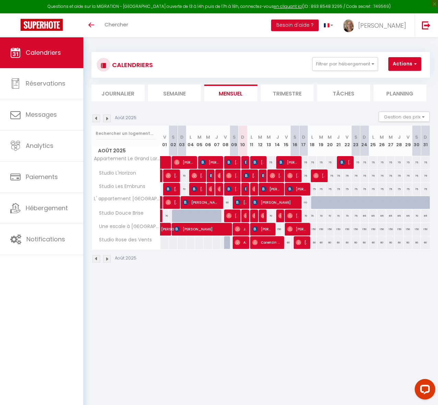
click at [107, 259] on img at bounding box center [107, 259] width 8 height 8
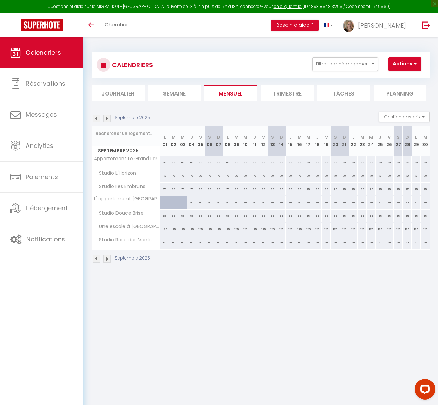
click at [107, 259] on img at bounding box center [107, 259] width 8 height 8
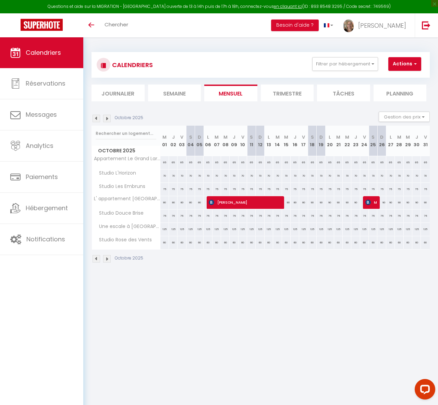
click at [97, 260] on img at bounding box center [97, 259] width 8 height 8
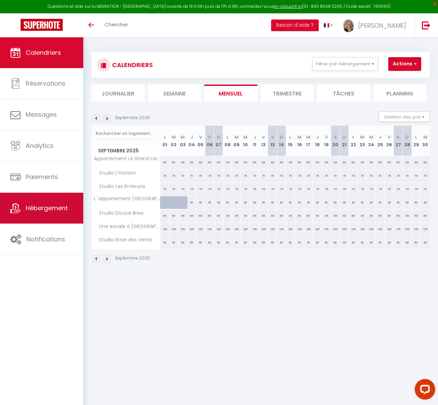
click at [49, 208] on span "Hébergement" at bounding box center [47, 208] width 42 height 9
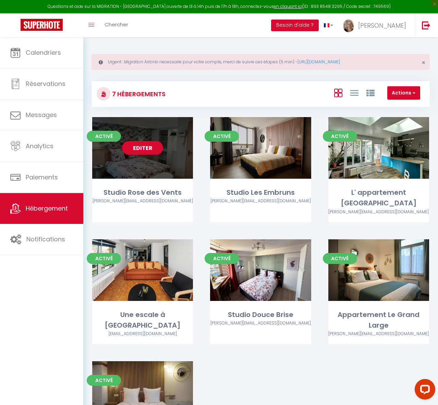
click at [154, 158] on div "Editer" at bounding box center [142, 148] width 101 height 62
select select "3"
select select "2"
select select "1"
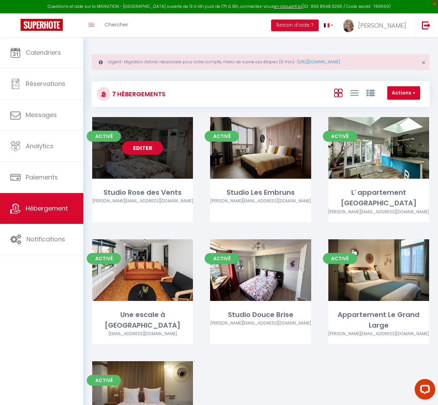
select select
select select "28"
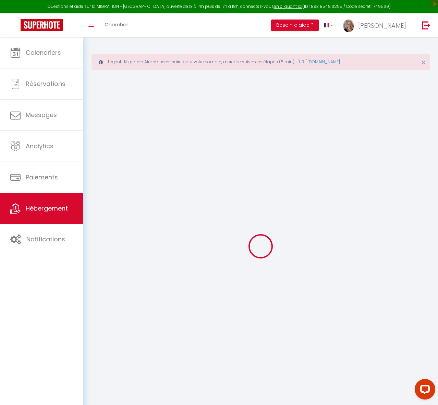
select select
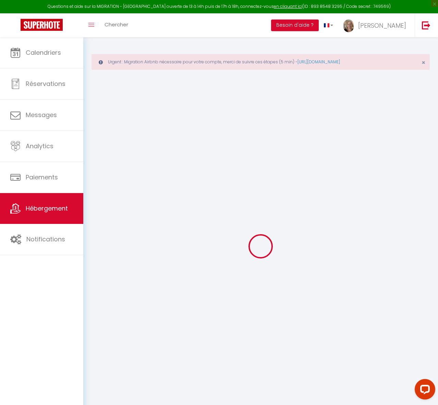
select select
checkbox input "false"
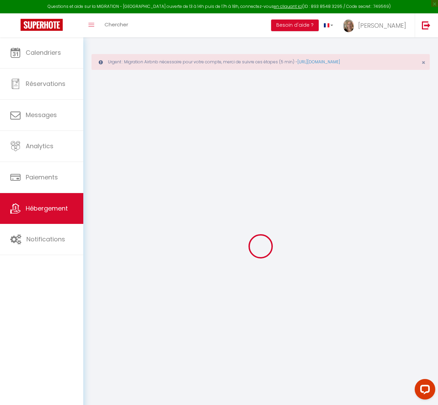
select select
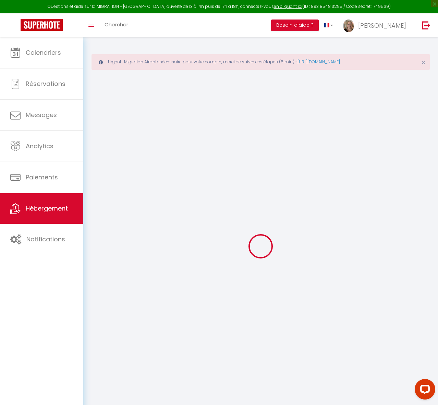
select select
checkbox input "false"
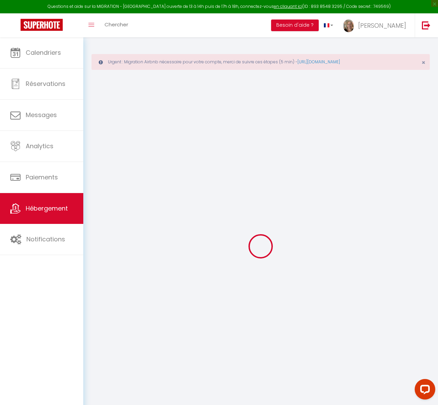
checkbox input "false"
select select
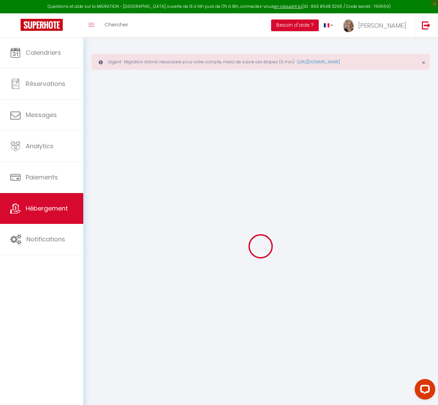
select select
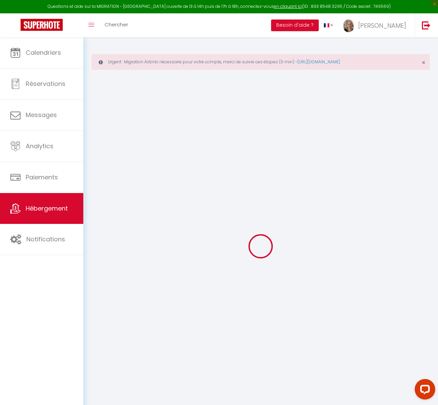
checkbox input "false"
select select
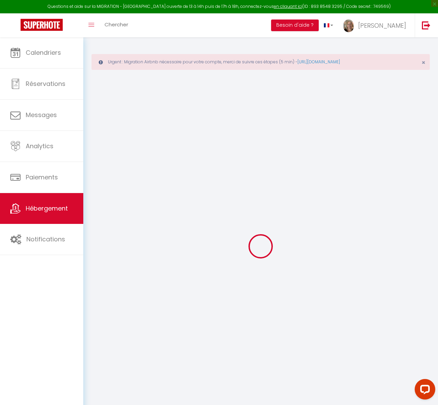
select select
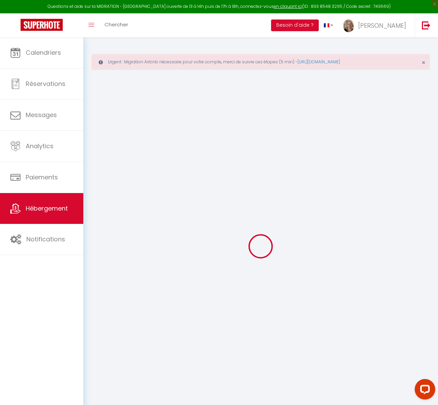
select select
checkbox input "false"
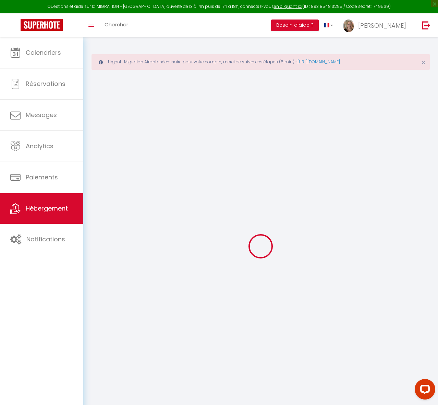
checkbox input "false"
select select
type input "Studio Rose des Vents"
select select "2"
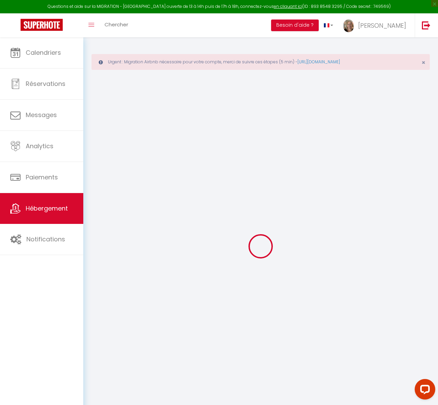
select select "0"
type input "60"
type input "25"
select select
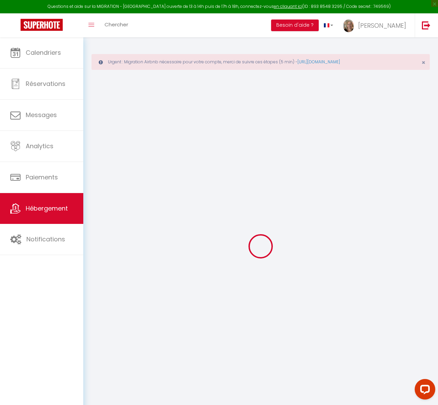
select select
type input "[STREET_ADDRESS][PERSON_NAME]"
type input "59140"
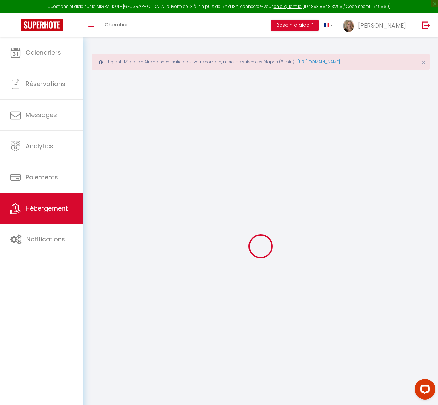
type input "Dunkirk"
type input "[EMAIL_ADDRESS][DOMAIN_NAME]"
select select
checkbox input "false"
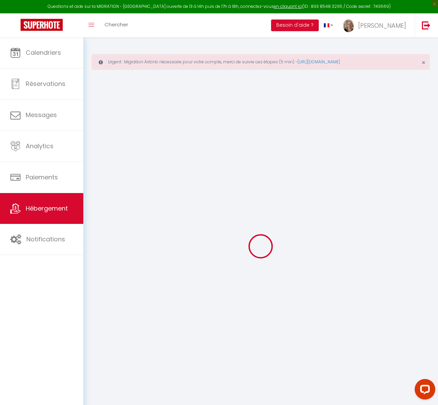
checkbox input "false"
type input "0"
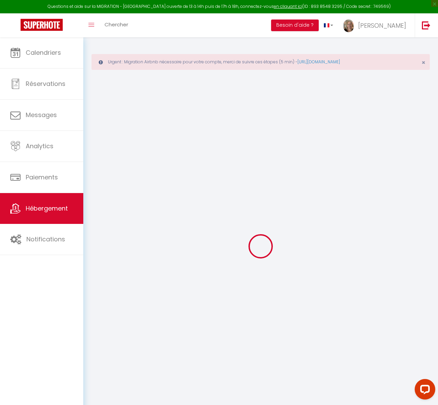
type input "0"
select select
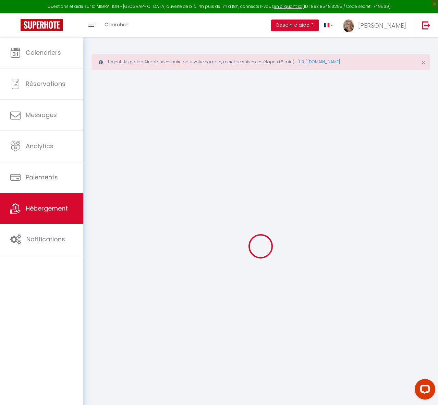
select select
checkbox input "false"
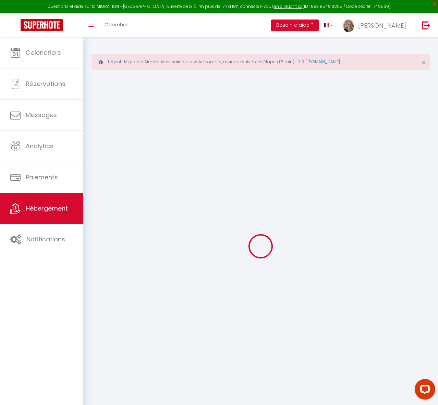
checkbox input "false"
select select
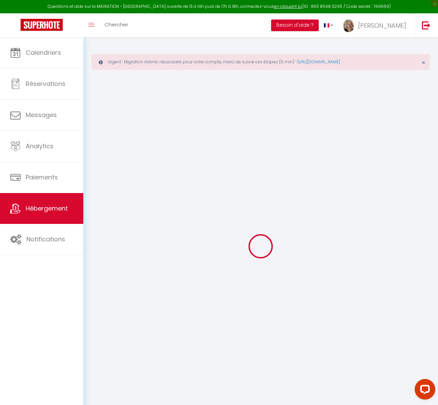
select select
checkbox input "false"
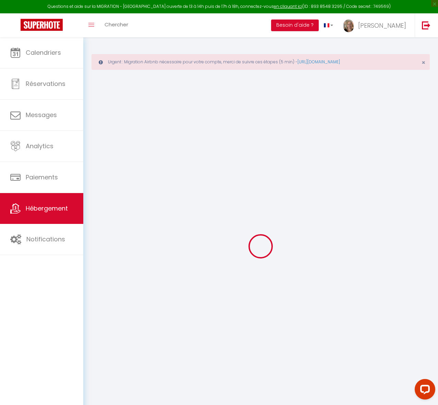
checkbox input "false"
select select
checkbox input "false"
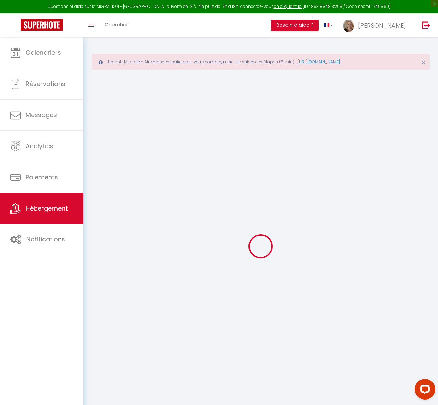
checkbox input "false"
select select "14:00"
select select "23:45"
select select "10:00"
select select "30"
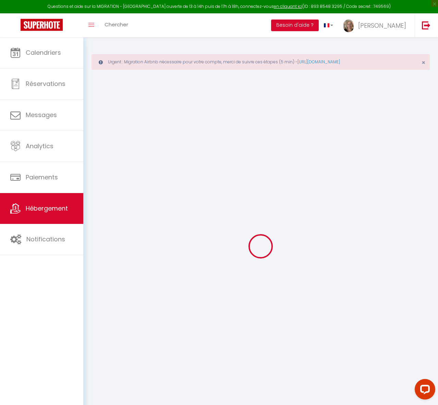
select select "120"
select select
checkbox input "false"
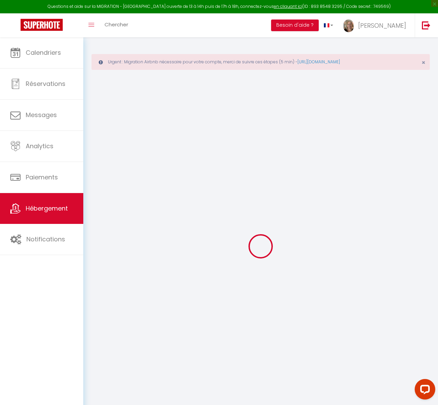
checkbox input "false"
select select
checkbox input "false"
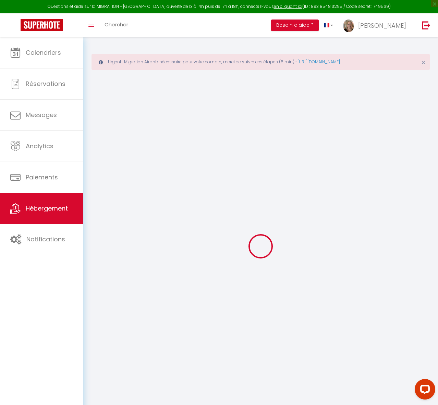
checkbox input "false"
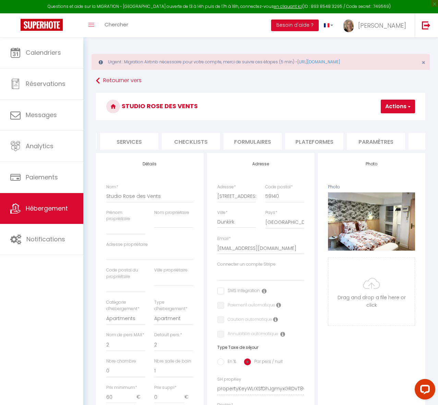
select select
checkbox input "false"
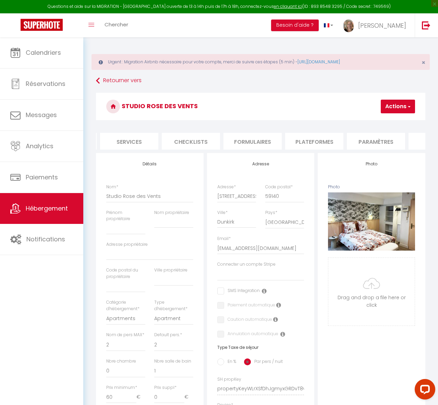
select select "10380-1482005654173142550"
click at [299, 141] on li "Plateformes" at bounding box center [298, 141] width 58 height 17
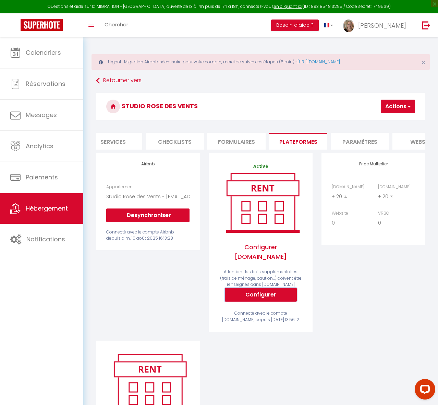
click at [254, 290] on button "Configurer" at bounding box center [261, 295] width 72 height 14
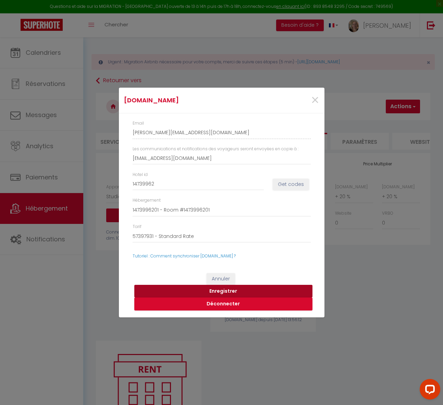
click at [226, 292] on button "Enregistrer" at bounding box center [223, 291] width 178 height 13
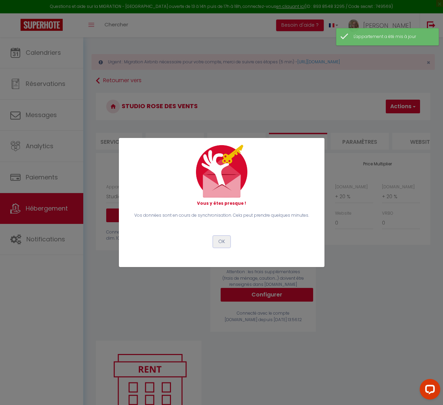
click at [217, 241] on button "OK" at bounding box center [221, 242] width 17 height 12
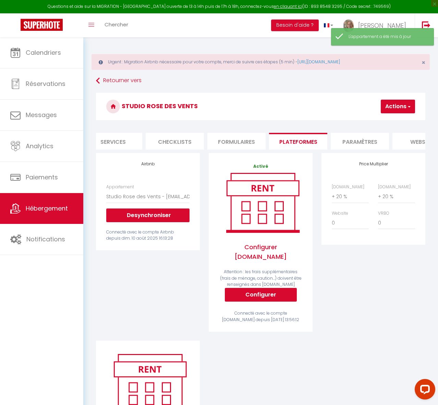
click at [396, 108] on button "Actions" at bounding box center [398, 107] width 34 height 14
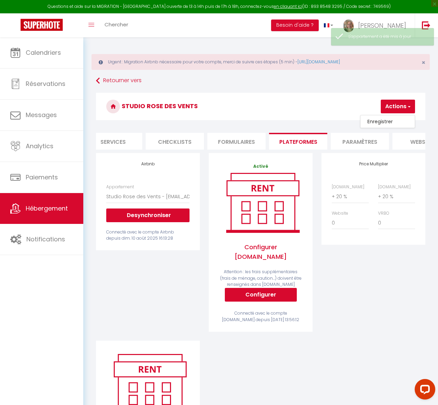
click at [383, 122] on link "Enregistrer" at bounding box center [388, 121] width 54 height 9
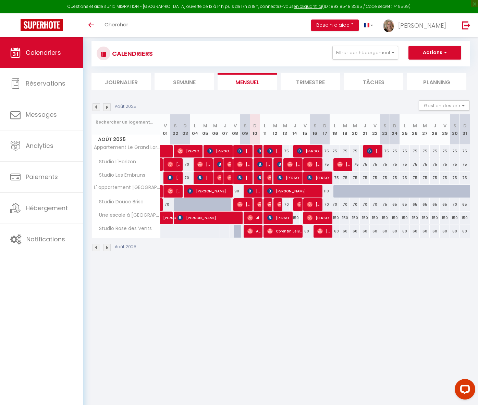
scroll to position [37, 0]
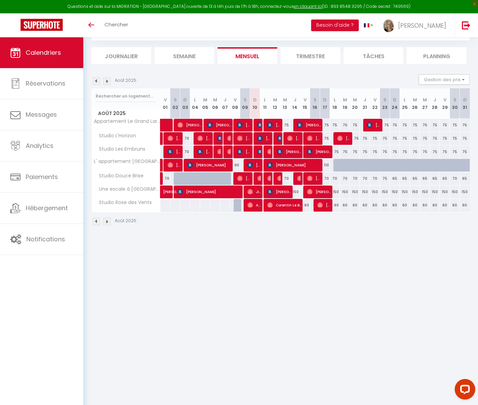
click at [354, 206] on div "60" at bounding box center [355, 205] width 10 height 13
type input "60"
type input "Mer 20 Août 2025"
type input "Jeu 21 Août 2025"
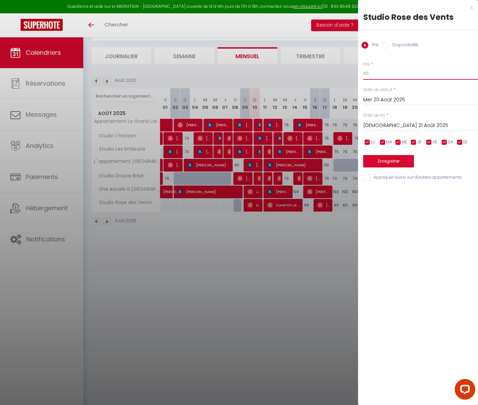
drag, startPoint x: 370, startPoint y: 75, endPoint x: 359, endPoint y: 74, distance: 11.0
click at [359, 74] on div "Prix * 60 Statut * Disponible Indisponible Date de début * Mer 20 Août 2025 < A…" at bounding box center [418, 118] width 120 height 130
type input "70"
click at [380, 161] on button "Enregistrer" at bounding box center [388, 161] width 51 height 12
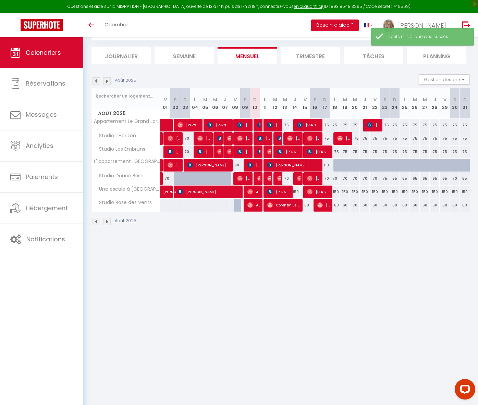
click at [356, 205] on div "70" at bounding box center [355, 205] width 10 height 13
type input "70"
type input "Mer 20 Août 2025"
type input "Jeu 21 Août 2025"
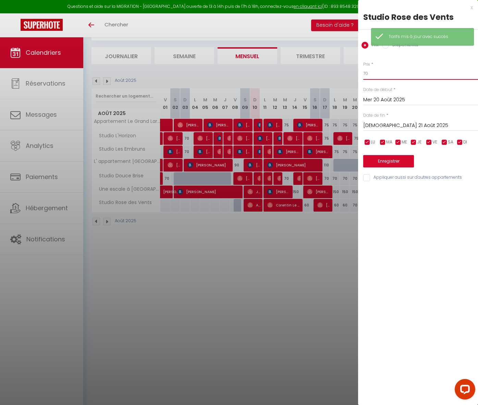
drag, startPoint x: 370, startPoint y: 71, endPoint x: 356, endPoint y: 75, distance: 14.6
click at [356, 75] on body "Questions et aide sur la MIGRATION - Salle Zoom ouverte de 13 à 14h puis de 17h…" at bounding box center [239, 202] width 478 height 405
type input "60"
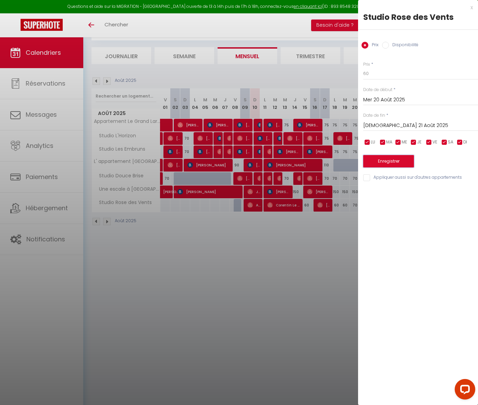
click at [381, 161] on button "Enregistrer" at bounding box center [388, 161] width 51 height 12
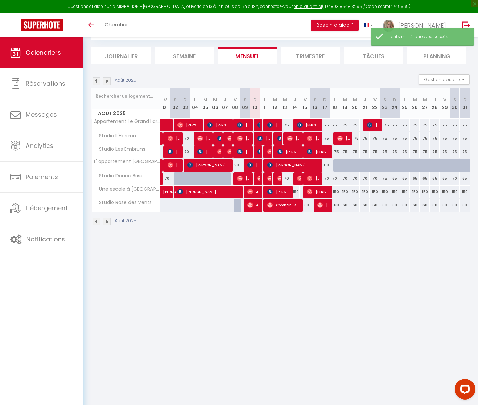
click at [354, 205] on div "60" at bounding box center [355, 205] width 10 height 13
type input "60"
type input "Mer 20 Août 2025"
type input "Jeu 21 Août 2025"
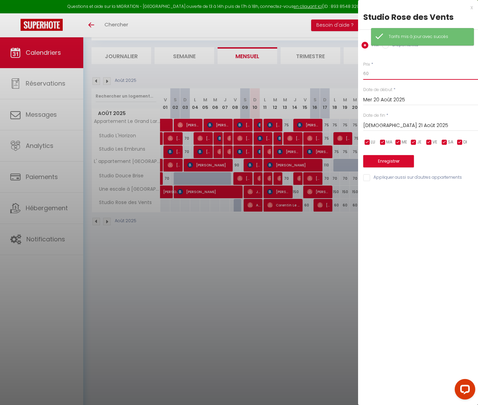
click at [411, 70] on input "60" at bounding box center [420, 74] width 115 height 12
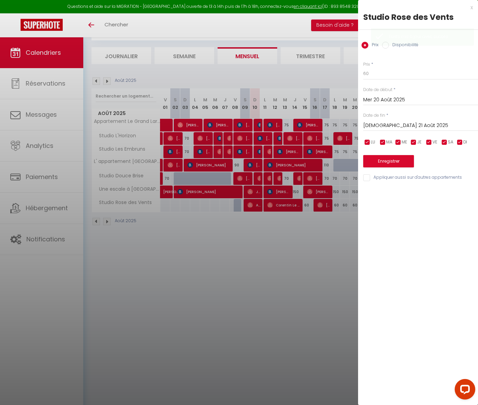
click at [386, 46] on input "Disponibilité" at bounding box center [385, 45] width 7 height 7
radio input "true"
radio input "false"
click at [387, 161] on button "Enregistrer" at bounding box center [388, 162] width 51 height 12
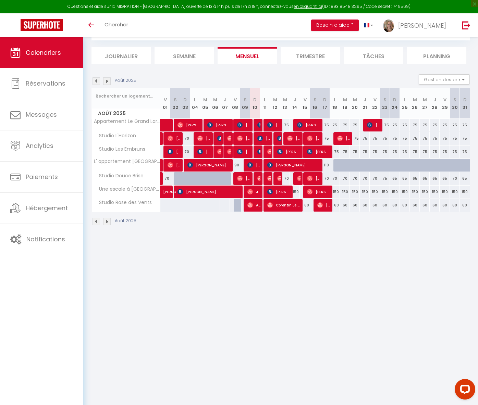
click at [107, 222] on img at bounding box center [107, 222] width 8 height 8
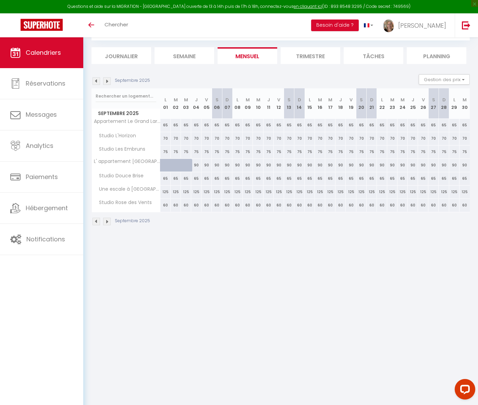
click at [107, 222] on img at bounding box center [107, 222] width 8 height 8
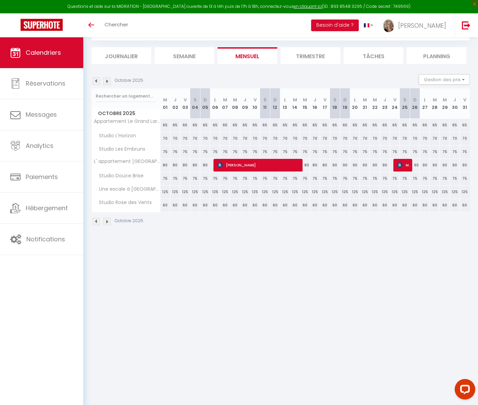
click at [107, 222] on img at bounding box center [107, 222] width 8 height 8
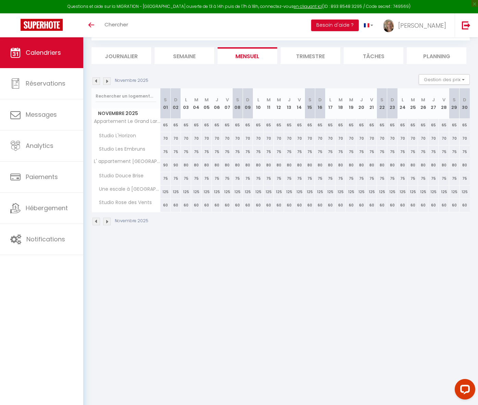
click at [107, 222] on img at bounding box center [107, 222] width 8 height 8
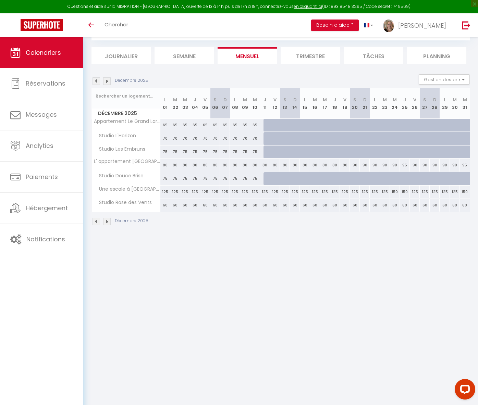
click at [107, 222] on img at bounding box center [107, 222] width 8 height 8
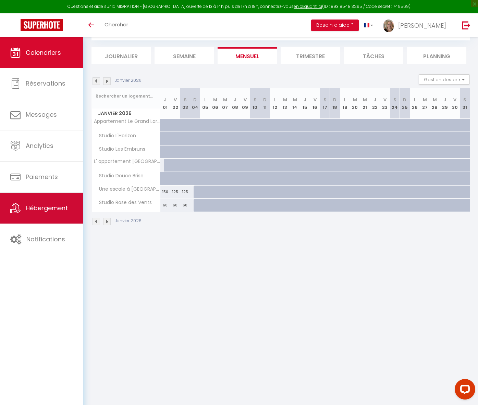
click at [47, 210] on span "Hébergement" at bounding box center [47, 208] width 42 height 9
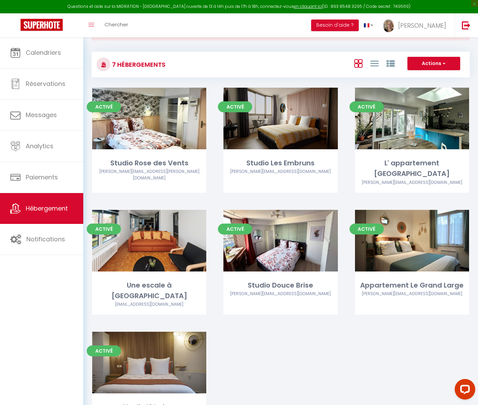
scroll to position [38, 0]
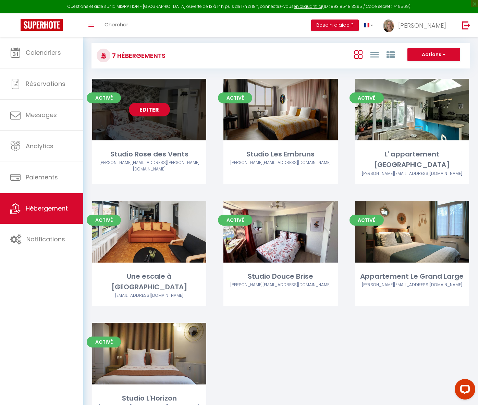
click at [160, 128] on div "Editer" at bounding box center [149, 110] width 114 height 62
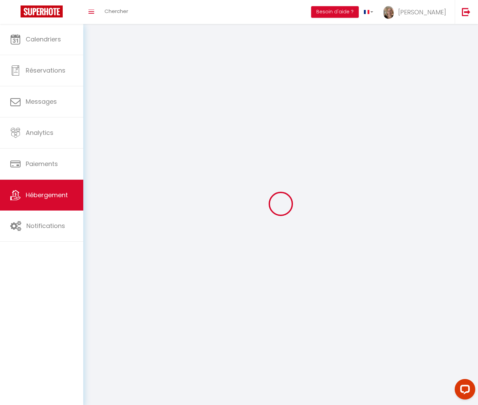
select select "1"
select select
select select "28"
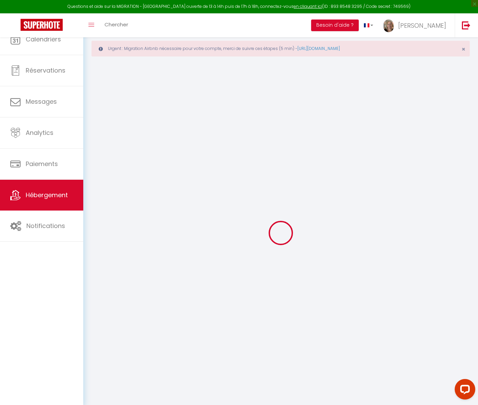
select select
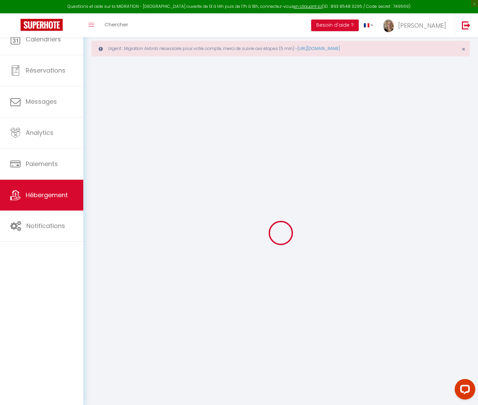
select select
checkbox input "false"
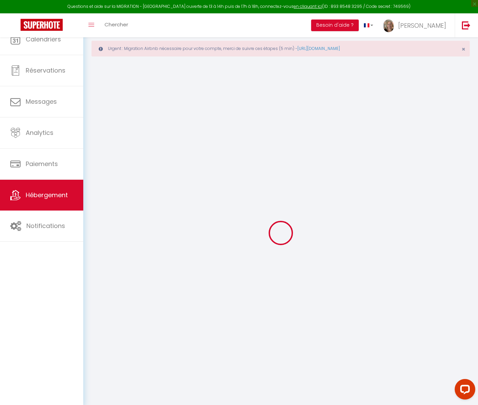
select select
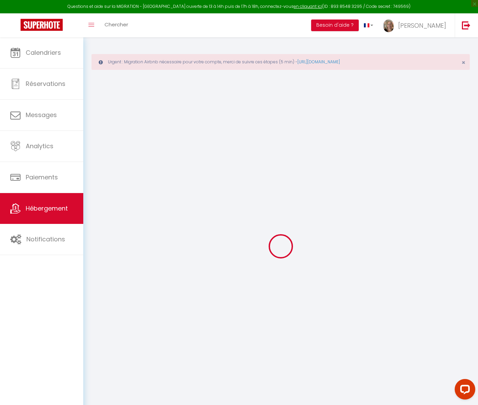
select select
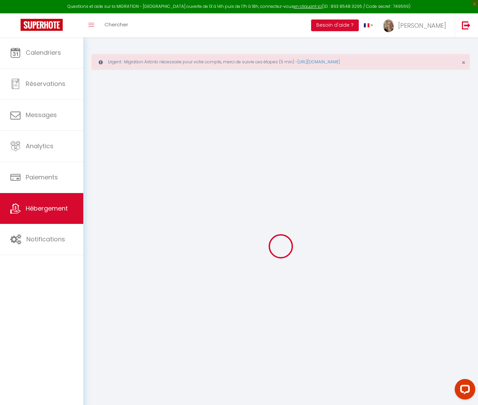
select select
checkbox input "false"
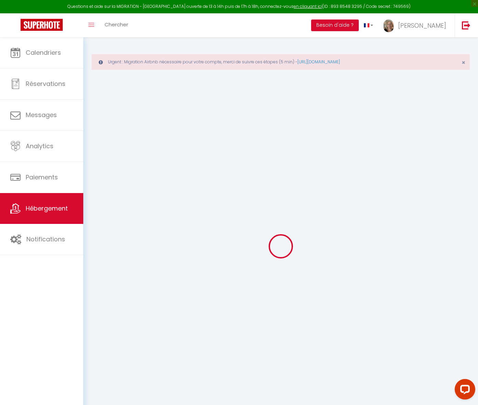
select select
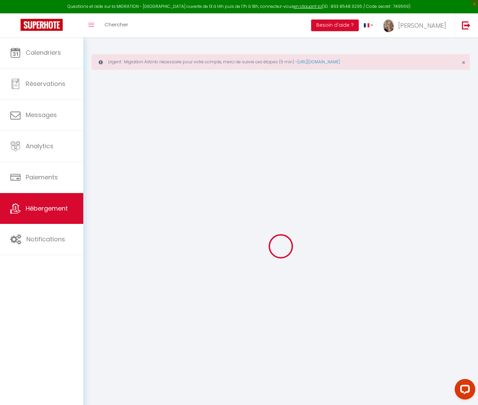
select select
checkbox input "false"
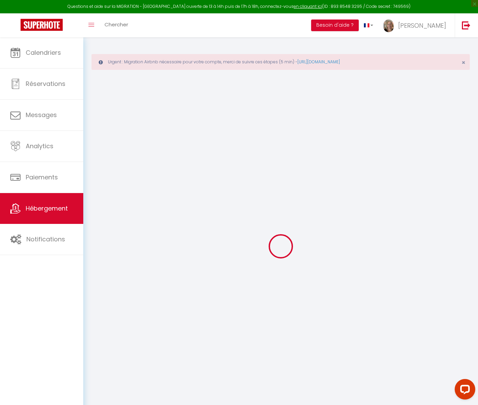
checkbox input "false"
select select
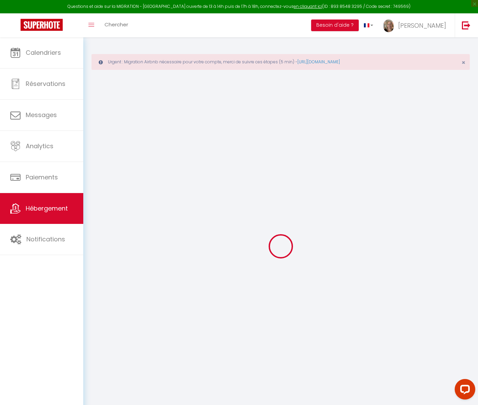
select select
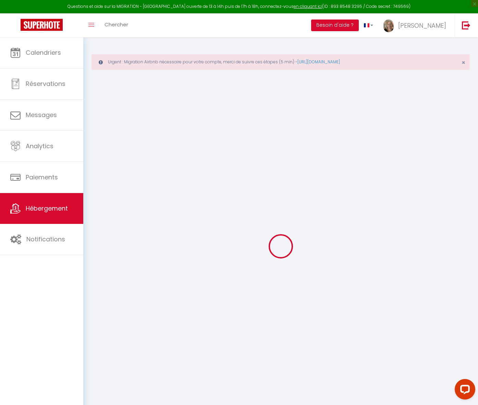
checkbox input "false"
select select
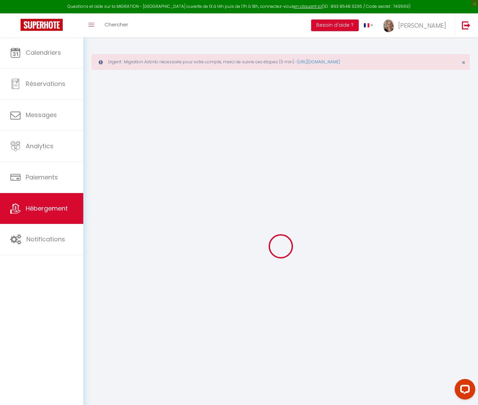
select select
type input "Studio Rose des Vents"
select select "2"
select select "0"
type input "60"
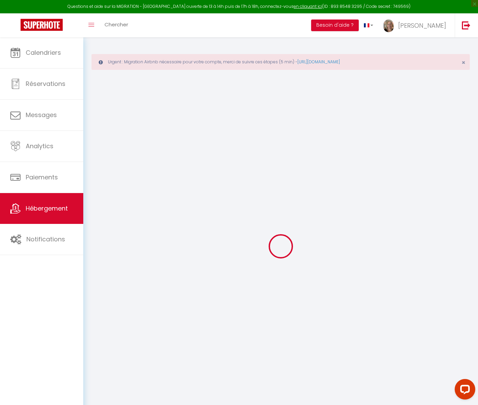
type input "25"
select select
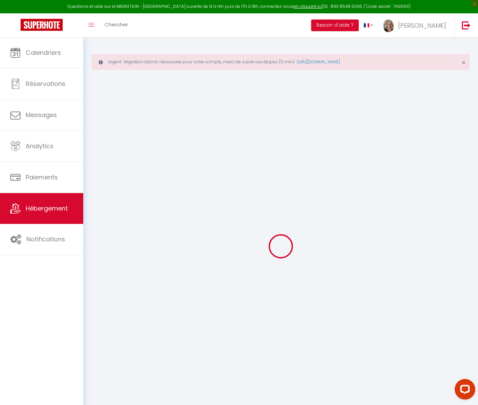
select select
type input "[STREET_ADDRESS][PERSON_NAME]"
type input "59140"
type input "Dunkirk"
type input "[EMAIL_ADDRESS][DOMAIN_NAME]"
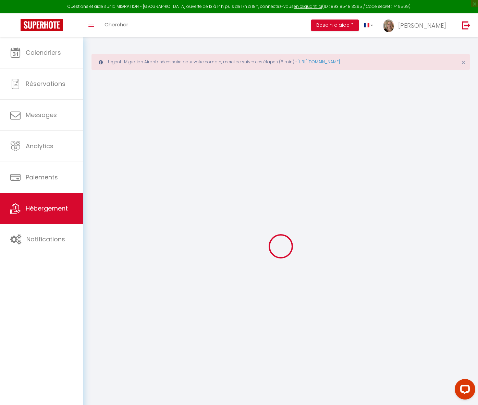
select select
checkbox input "false"
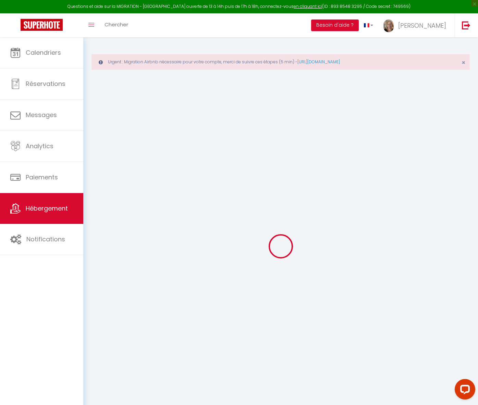
type input "0"
select select
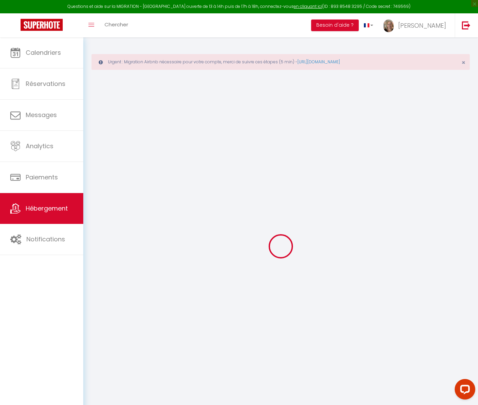
select select
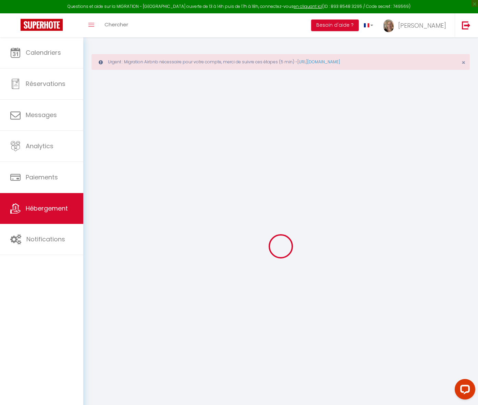
checkbox input "false"
select select
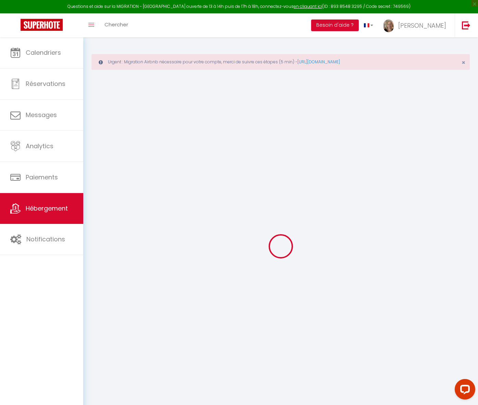
select select
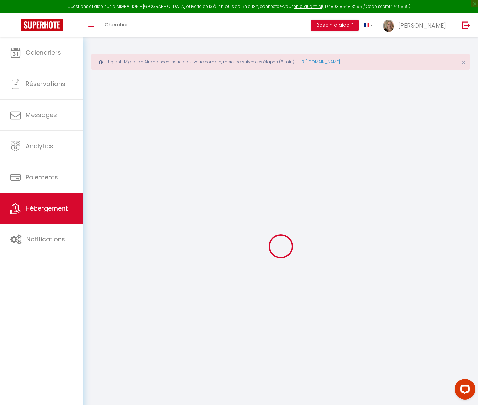
checkbox input "false"
select select
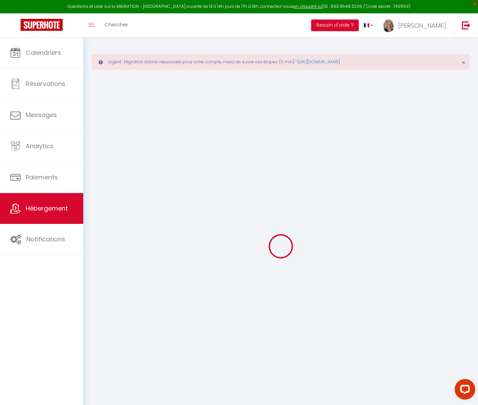
checkbox input "false"
select select "14:00"
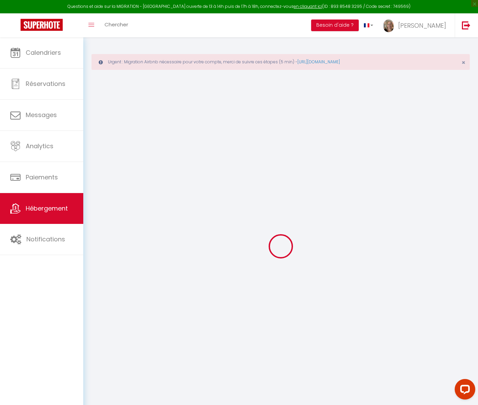
select select "23:45"
select select "10:00"
select select "30"
select select "120"
select select
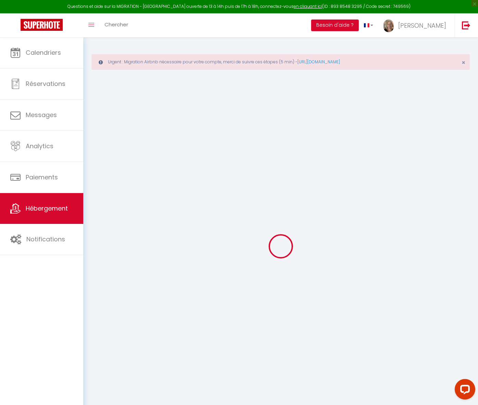
checkbox input "false"
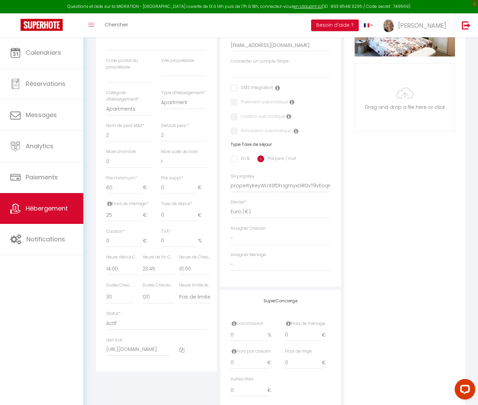
scroll to position [204, 0]
select select
checkbox input "false"
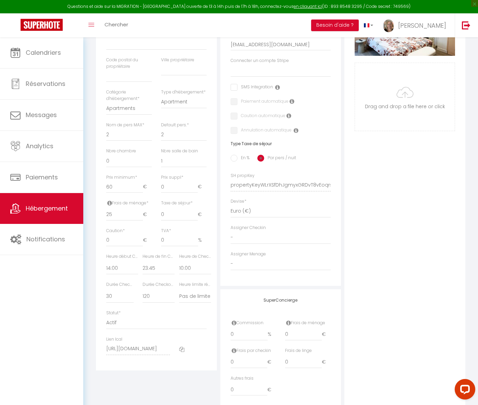
checkbox input "false"
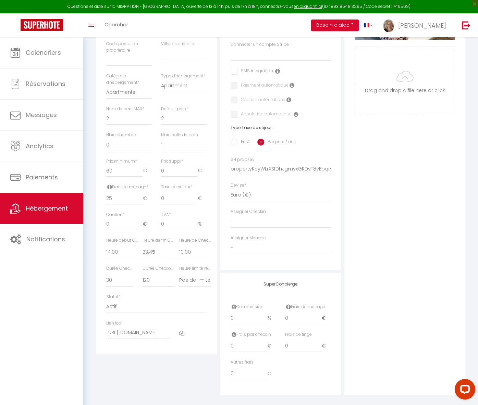
scroll to position [104, 0]
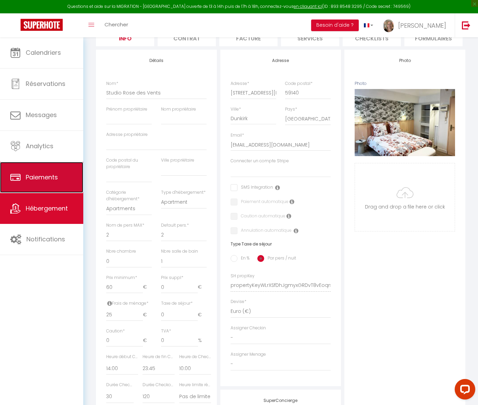
click at [53, 178] on span "Paiements" at bounding box center [42, 177] width 32 height 9
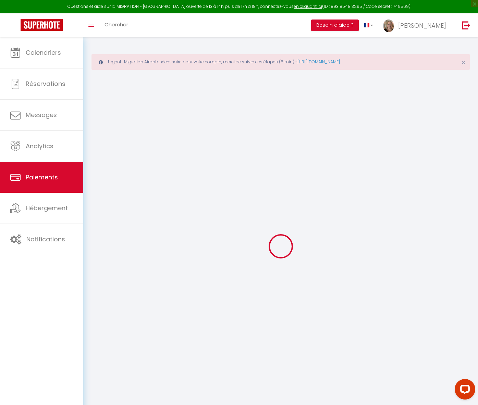
select select "2"
select select "0"
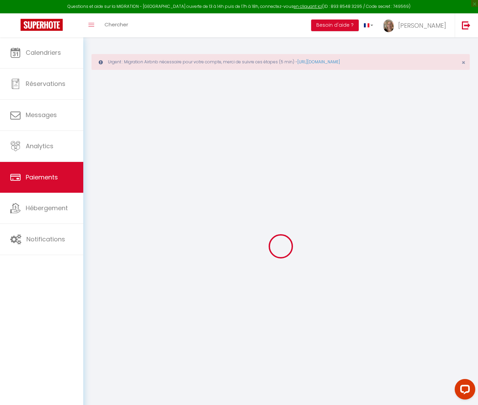
select select "0"
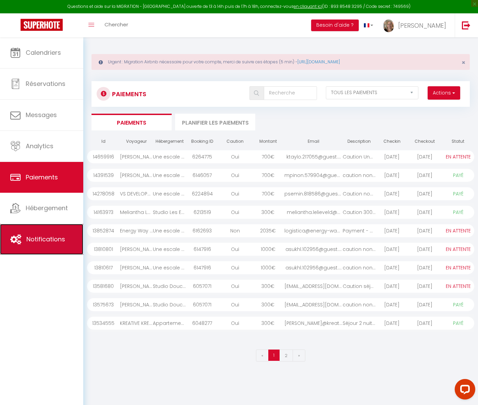
click at [42, 243] on span "Notifications" at bounding box center [45, 239] width 39 height 9
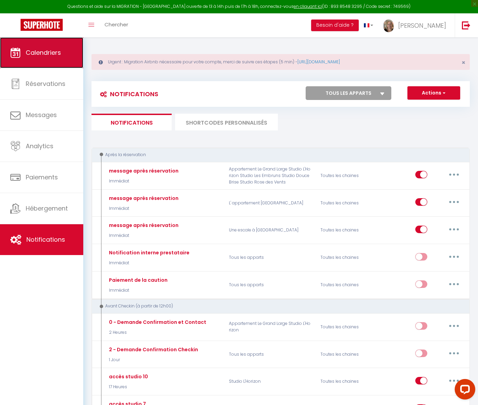
click at [44, 50] on span "Calendriers" at bounding box center [43, 52] width 35 height 9
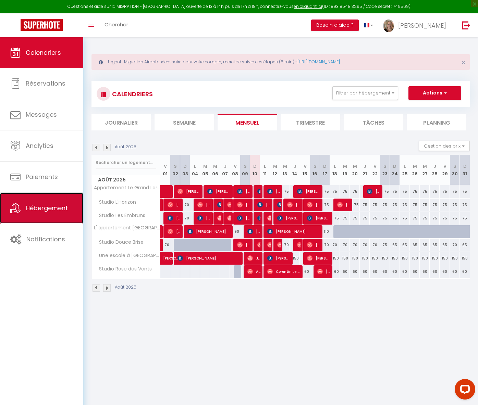
click at [32, 207] on span "Hébergement" at bounding box center [47, 208] width 42 height 9
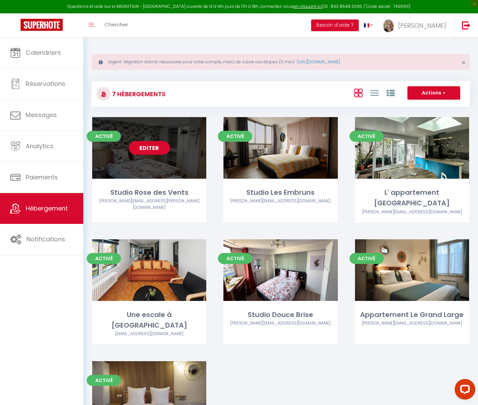
click at [170, 169] on div "Editer" at bounding box center [149, 148] width 114 height 62
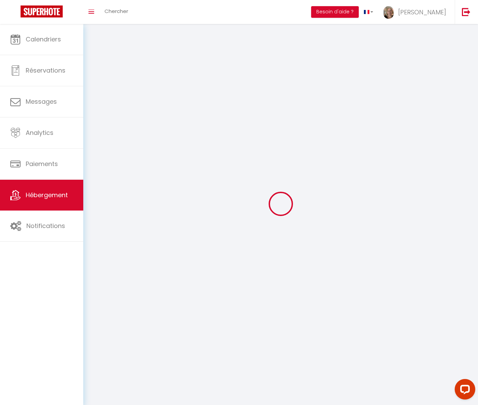
select select
select select "28"
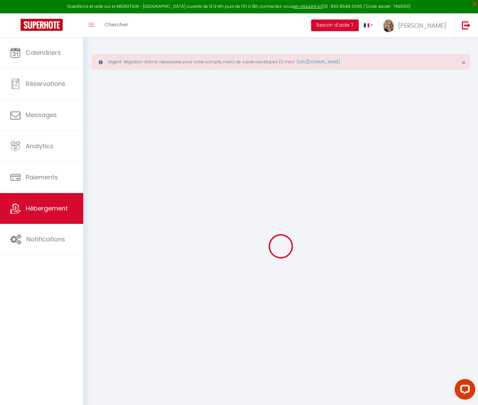
select select
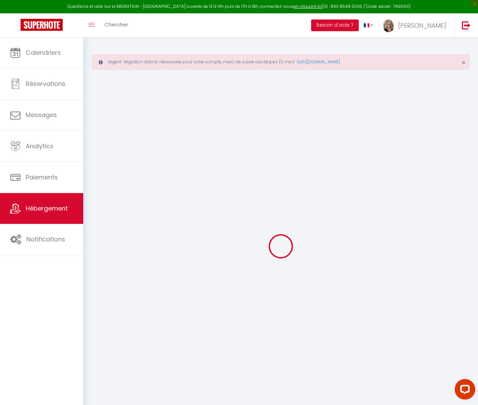
select select
checkbox input "false"
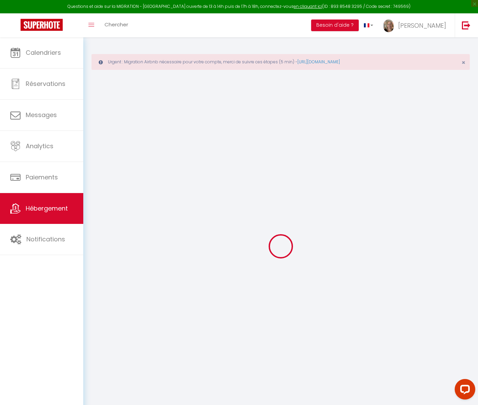
select select
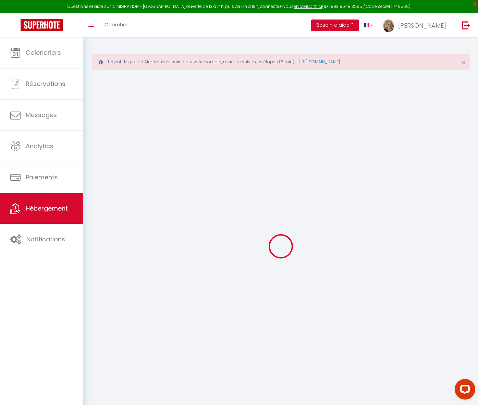
select select
checkbox input "false"
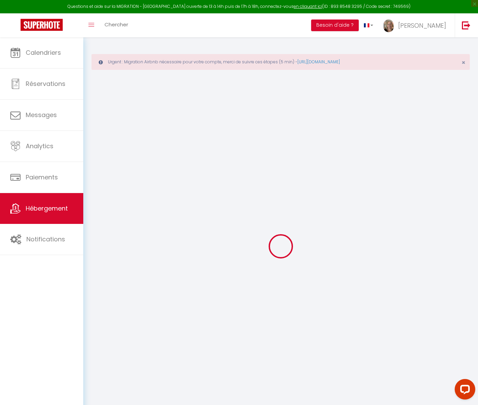
checkbox input "false"
select select
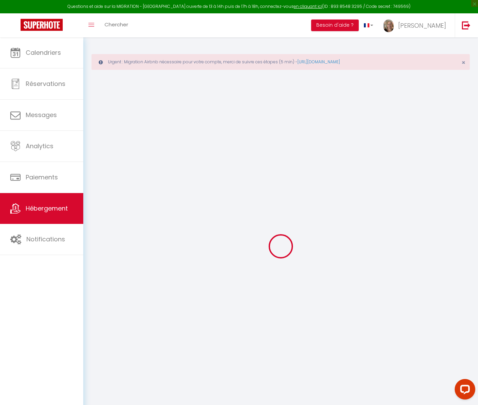
select select
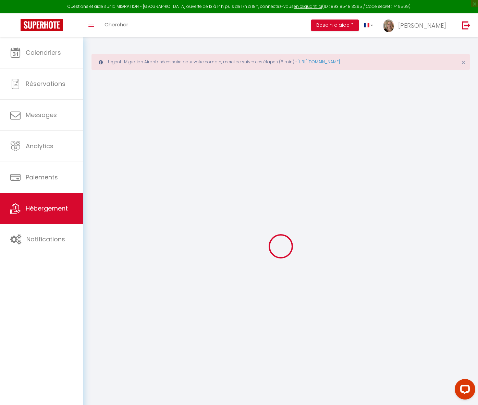
checkbox input "false"
select select
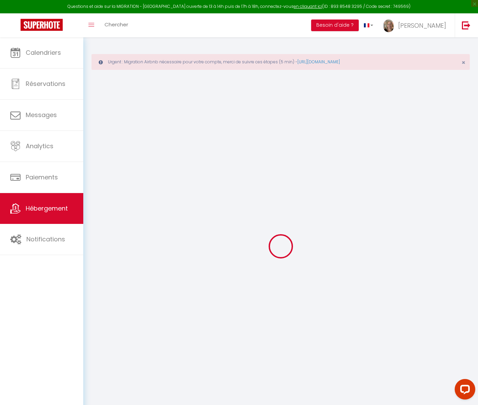
select select
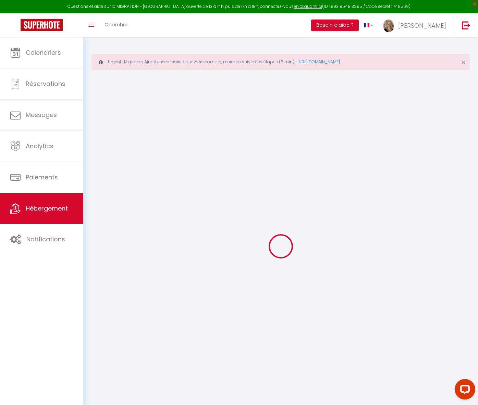
select select
checkbox input "false"
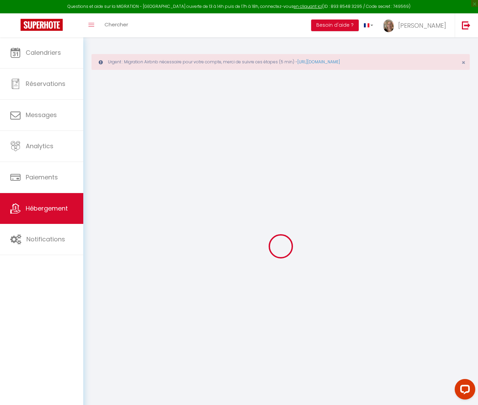
checkbox input "false"
select select
type input "Studio Rose des Vents"
select select "2"
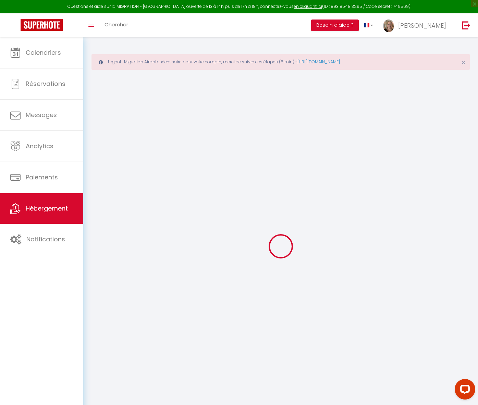
select select "0"
type input "60"
type input "25"
select select
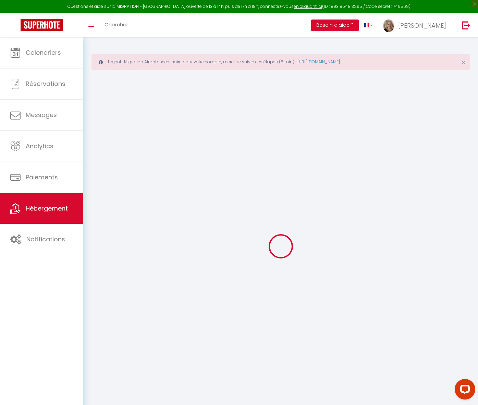
select select
type input "[STREET_ADDRESS][PERSON_NAME]"
type input "59140"
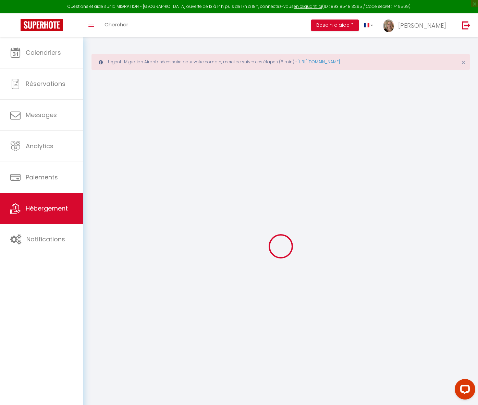
type input "Dunkirk"
type input "[EMAIL_ADDRESS][DOMAIN_NAME]"
select select
checkbox input "false"
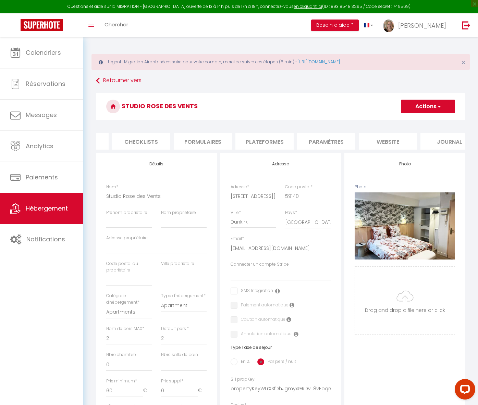
scroll to position [0, 247]
click at [321, 143] on li "Paramètres" at bounding box center [309, 141] width 58 height 17
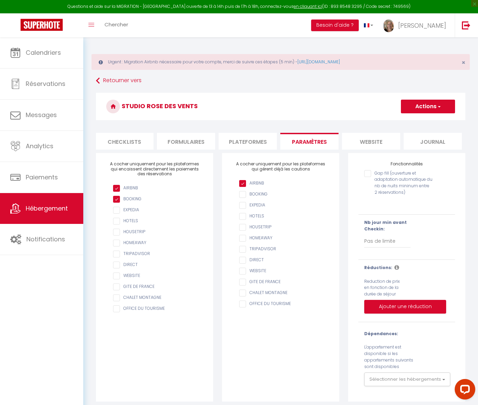
scroll to position [37, 0]
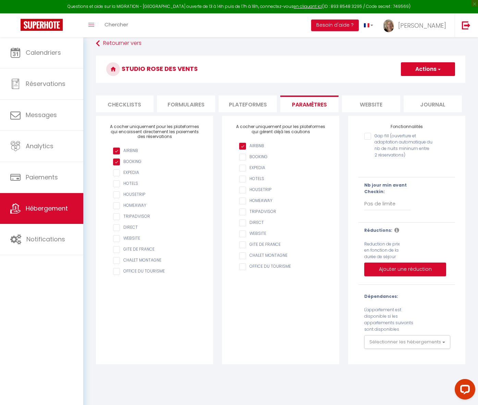
click at [249, 101] on li "Plateformes" at bounding box center [248, 104] width 58 height 17
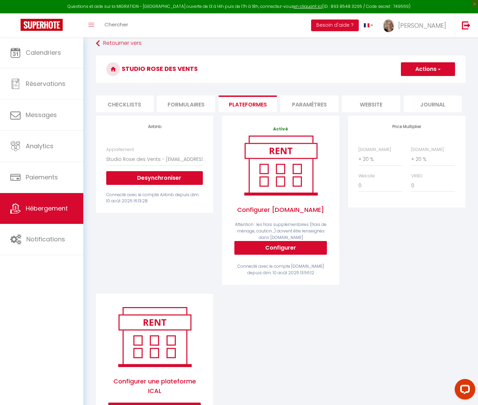
click at [190, 104] on li "Formulaires" at bounding box center [186, 104] width 58 height 17
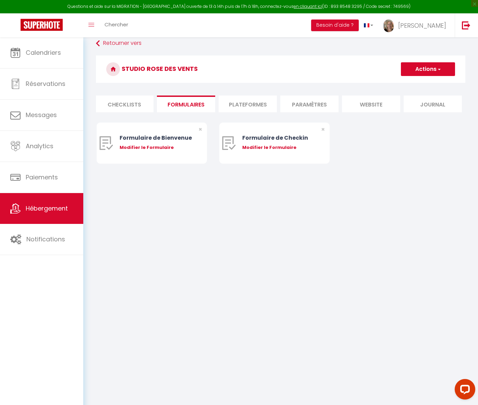
click at [119, 103] on li "Checklists" at bounding box center [124, 104] width 58 height 17
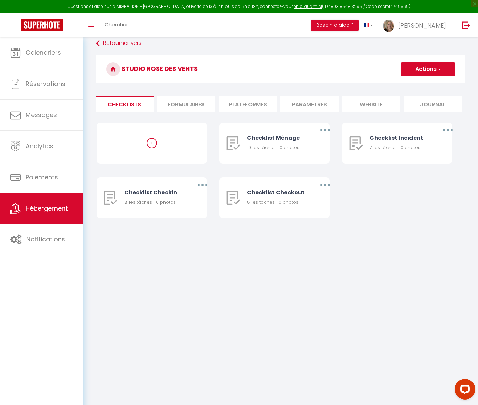
click at [217, 322] on body "Questions et aide sur la MIGRATION - Salle Zoom ouverte de 13 à 14h puis de 17h…" at bounding box center [239, 202] width 478 height 405
